Goal: Transaction & Acquisition: Purchase product/service

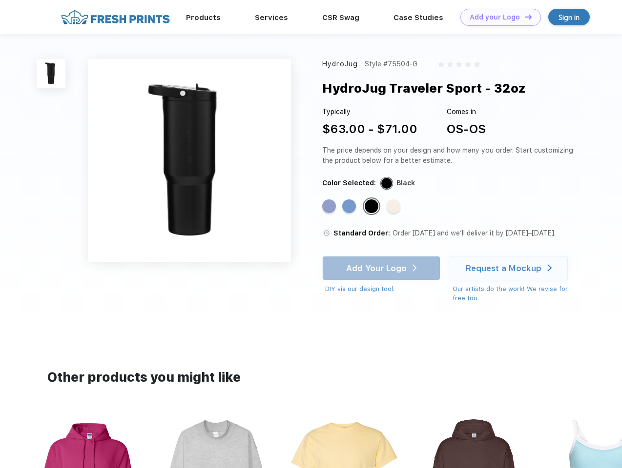
click at [497, 17] on link "Add your Logo Design Tool" at bounding box center [500, 17] width 81 height 17
click at [0, 0] on div "Design Tool" at bounding box center [0, 0] width 0 height 0
click at [524, 17] on link "Add your Logo Design Tool" at bounding box center [500, 17] width 81 height 17
click at [51, 73] on img at bounding box center [51, 73] width 29 height 29
click at [330, 207] on div "Standard Color" at bounding box center [329, 207] width 14 height 14
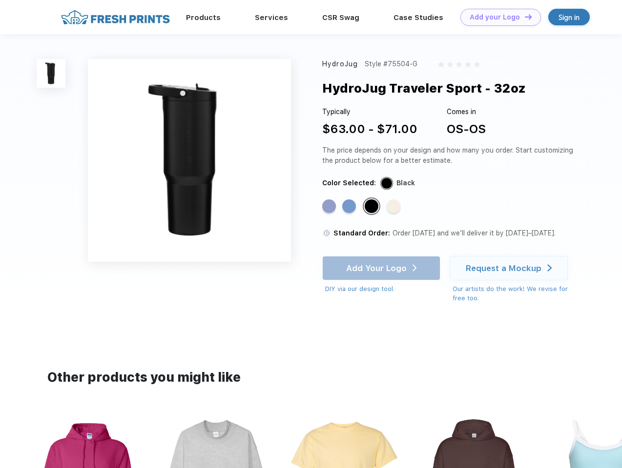
click at [350, 207] on div "Standard Color" at bounding box center [349, 207] width 14 height 14
click at [372, 207] on div "Standard Color" at bounding box center [372, 207] width 14 height 14
click at [394, 207] on div "Standard Color" at bounding box center [393, 207] width 14 height 14
click at [382, 268] on div "Add Your Logo DIY via our design tool. Ah shoot! This product isn't up in our d…" at bounding box center [381, 275] width 118 height 38
click at [510, 268] on div "Request a Mockup" at bounding box center [504, 268] width 76 height 10
